Goal: Task Accomplishment & Management: Manage account settings

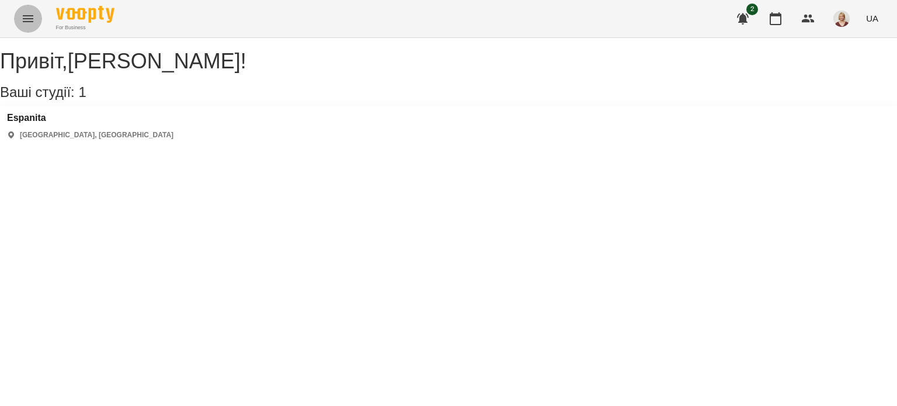
click at [25, 19] on icon "Menu" at bounding box center [28, 18] width 11 height 7
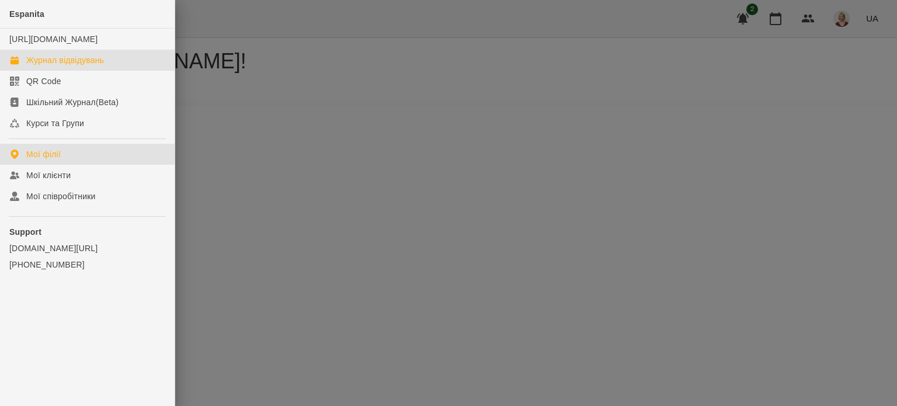
click at [58, 66] on div "Журнал відвідувань" at bounding box center [65, 60] width 78 height 12
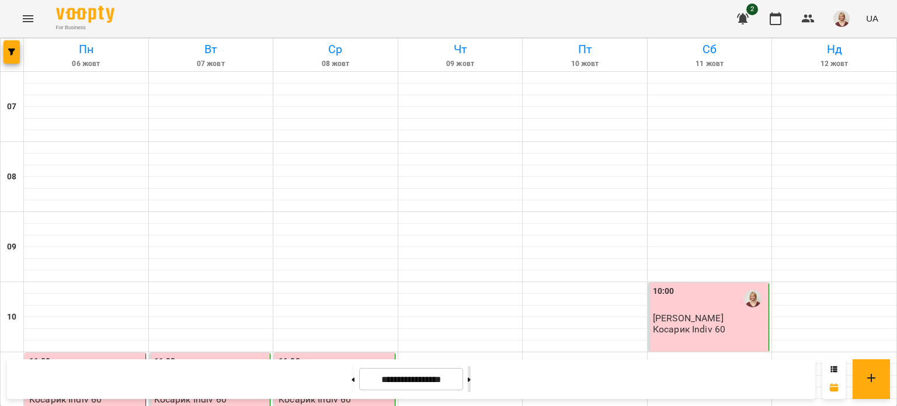
click at [471, 375] on button at bounding box center [469, 379] width 3 height 26
type input "**********"
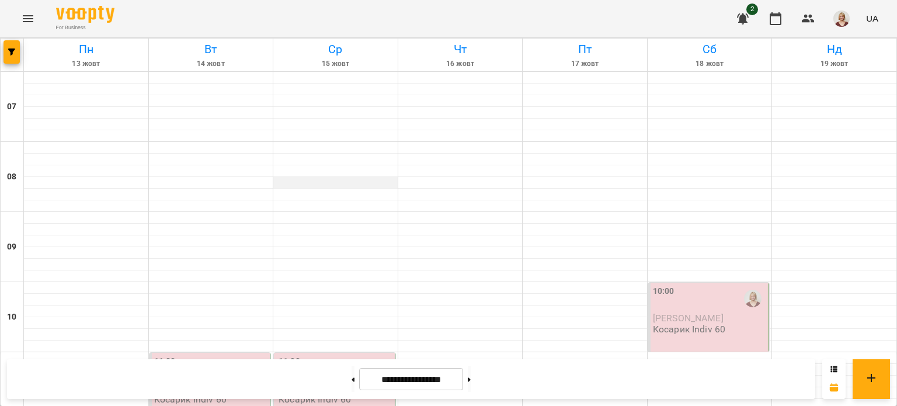
scroll to position [736, 0]
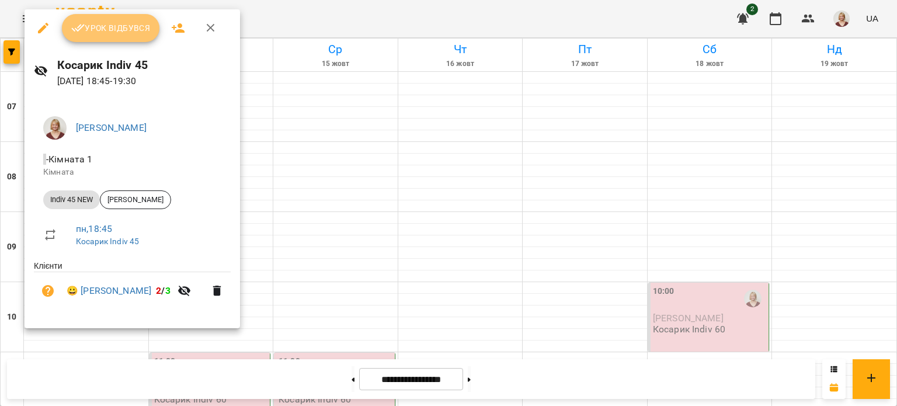
click at [112, 32] on span "Урок відбувся" at bounding box center [110, 28] width 79 height 14
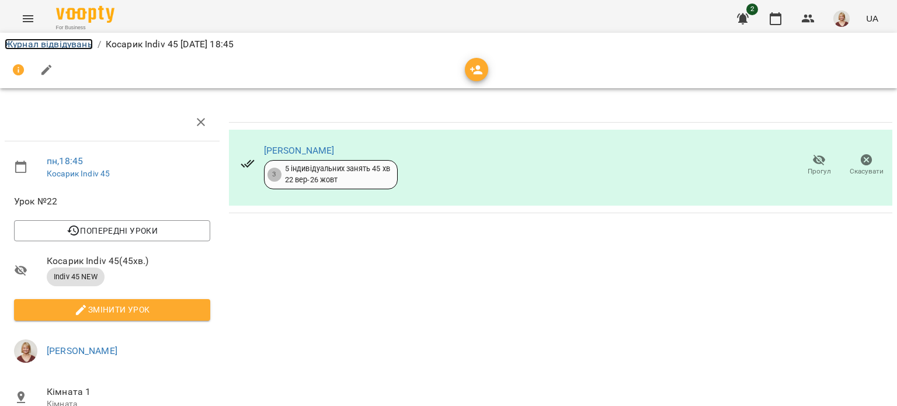
click at [66, 46] on link "Журнал відвідувань" at bounding box center [49, 44] width 88 height 11
